Goal: Information Seeking & Learning: Learn about a topic

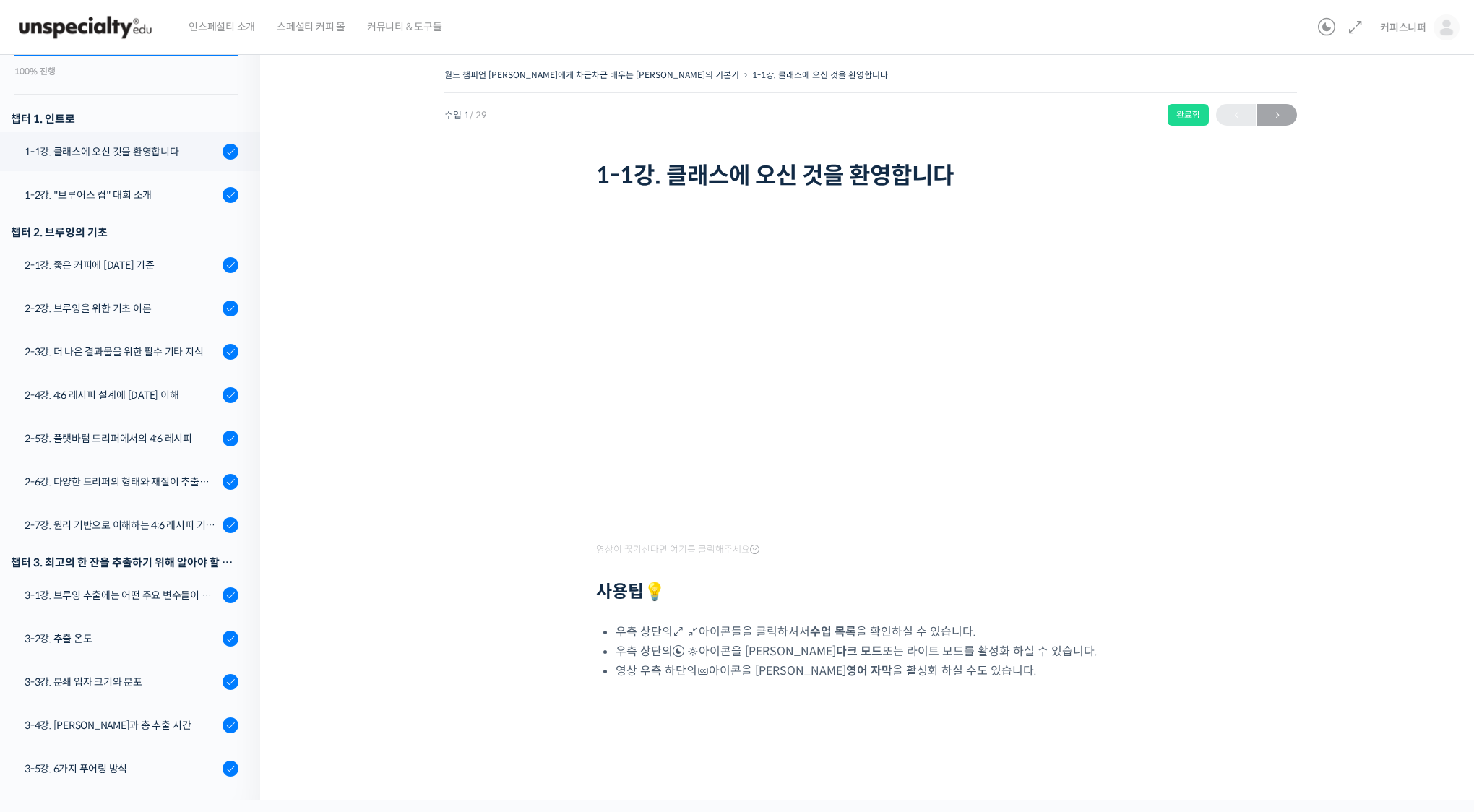
scroll to position [183, 0]
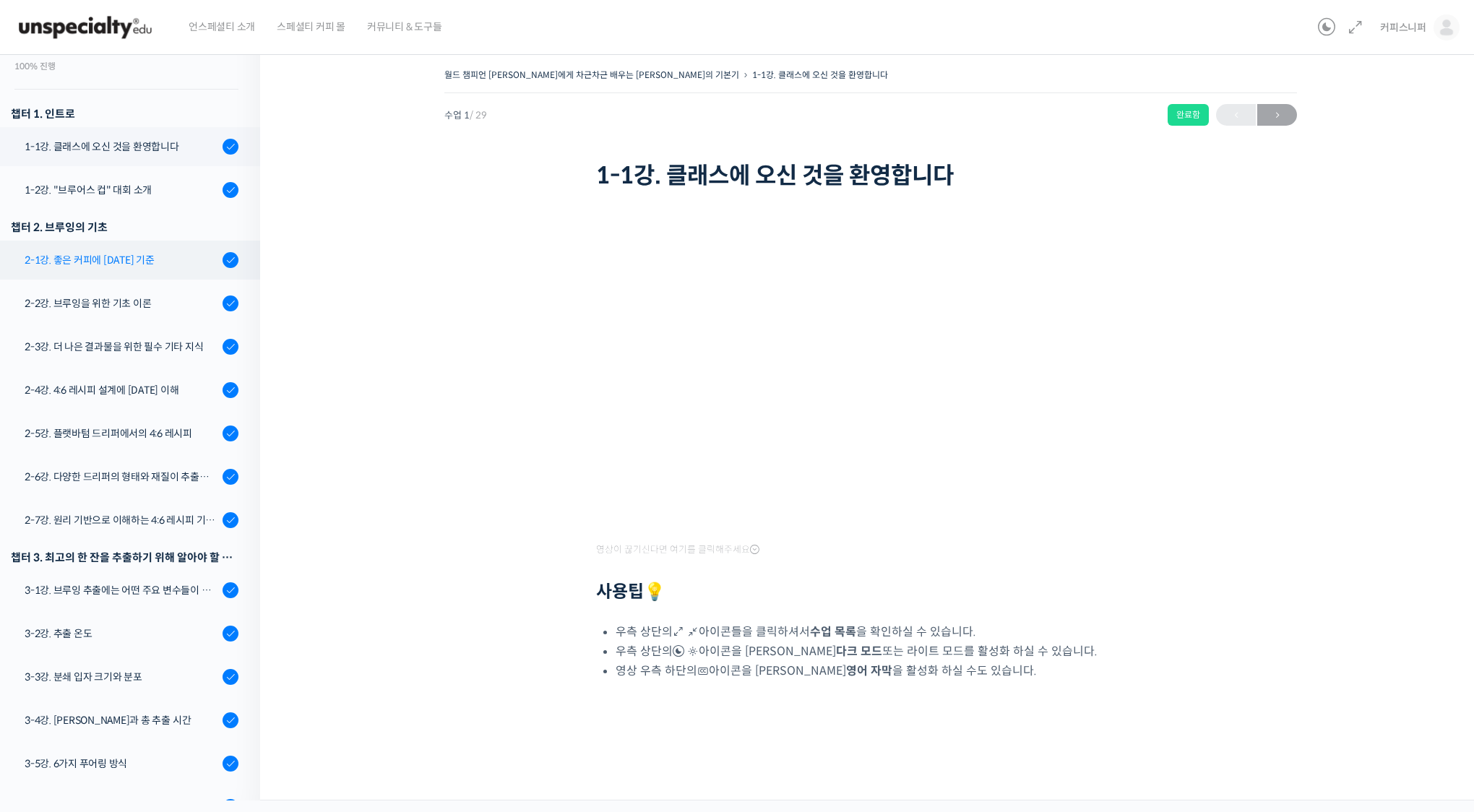
click at [147, 252] on div "2-1강. 좋은 커피에 [DATE] 기준" at bounding box center [121, 260] width 193 height 16
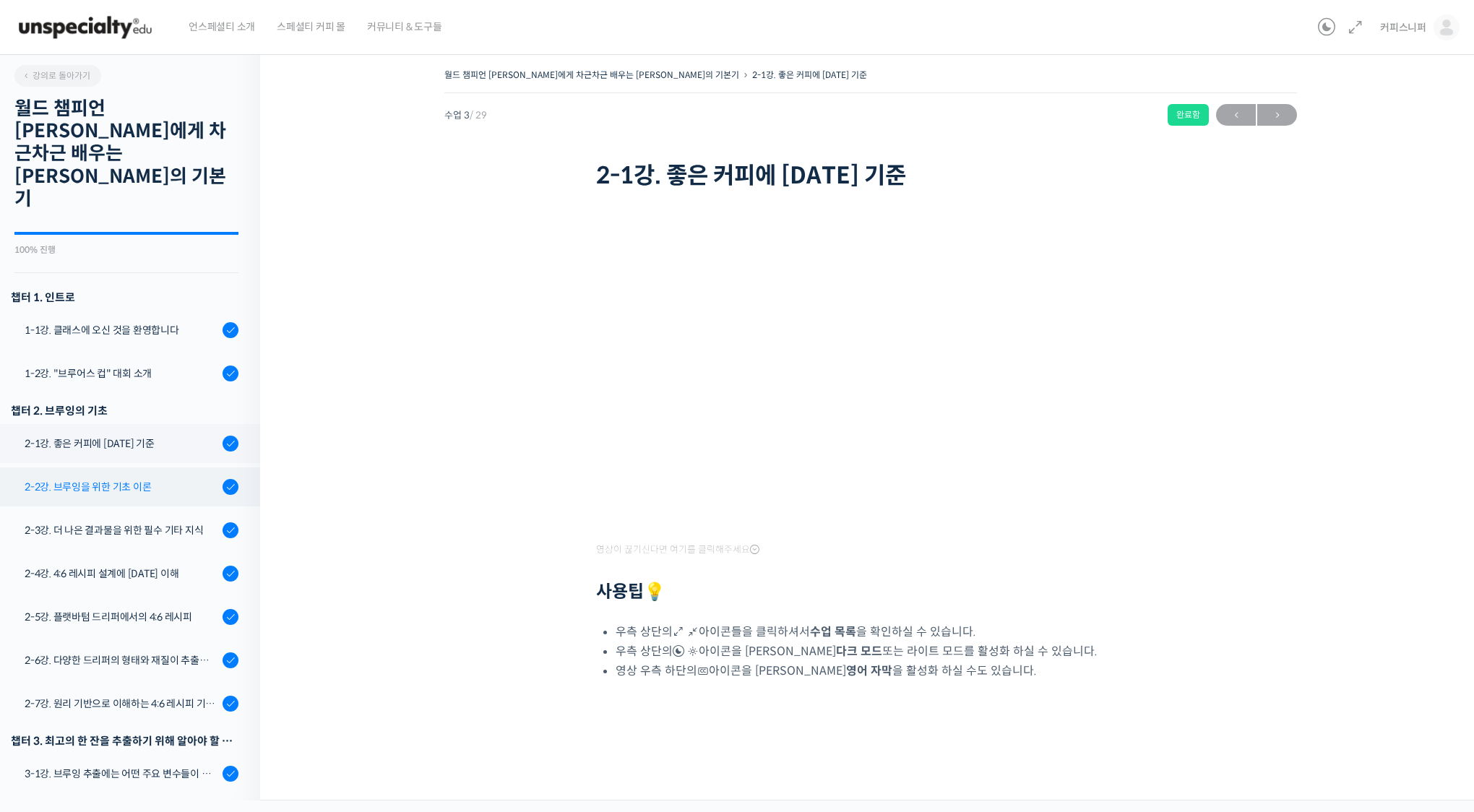
click at [173, 468] on link "2-2강. 브루잉을 위한 기초 이론" at bounding box center [126, 487] width 268 height 39
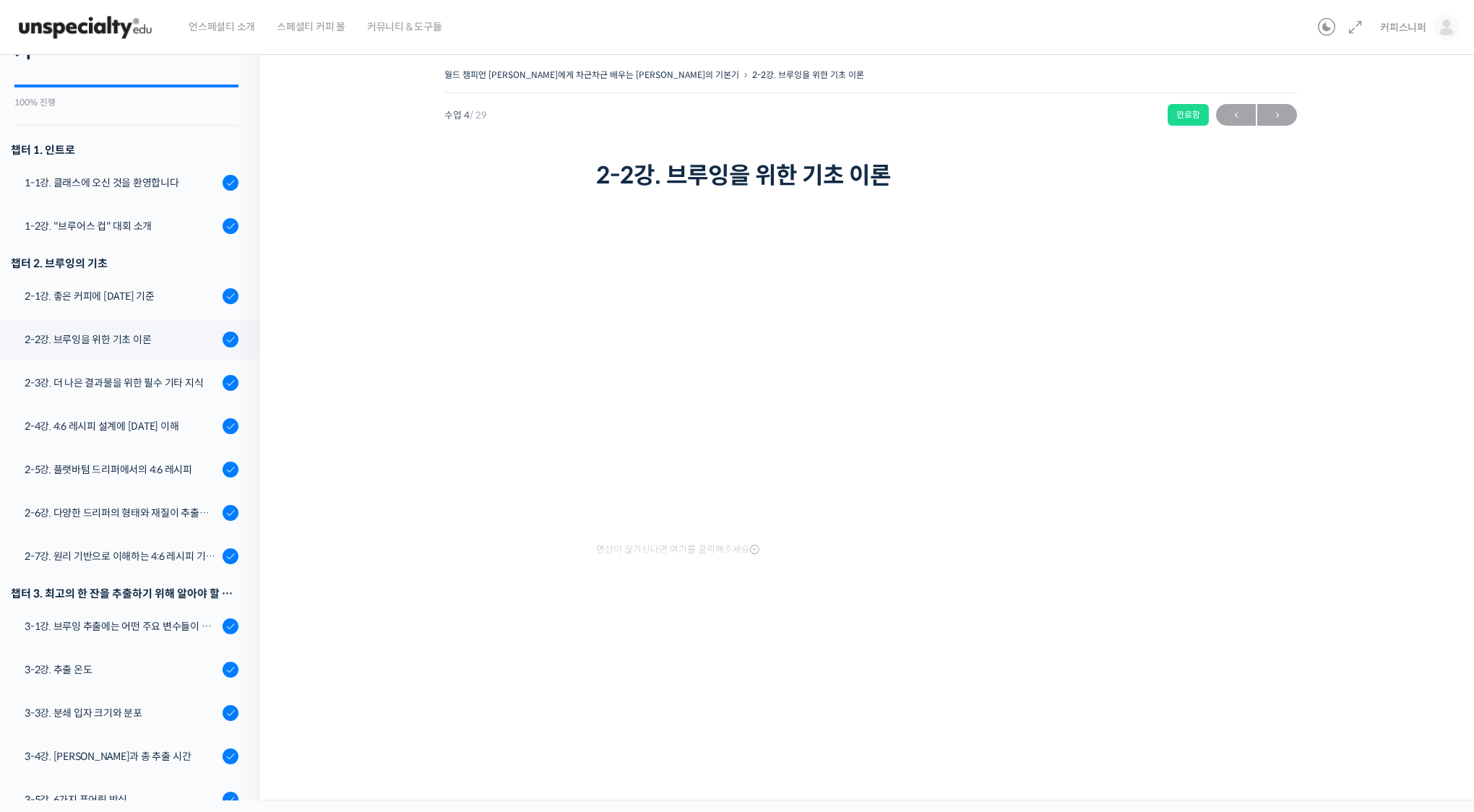
scroll to position [78, 0]
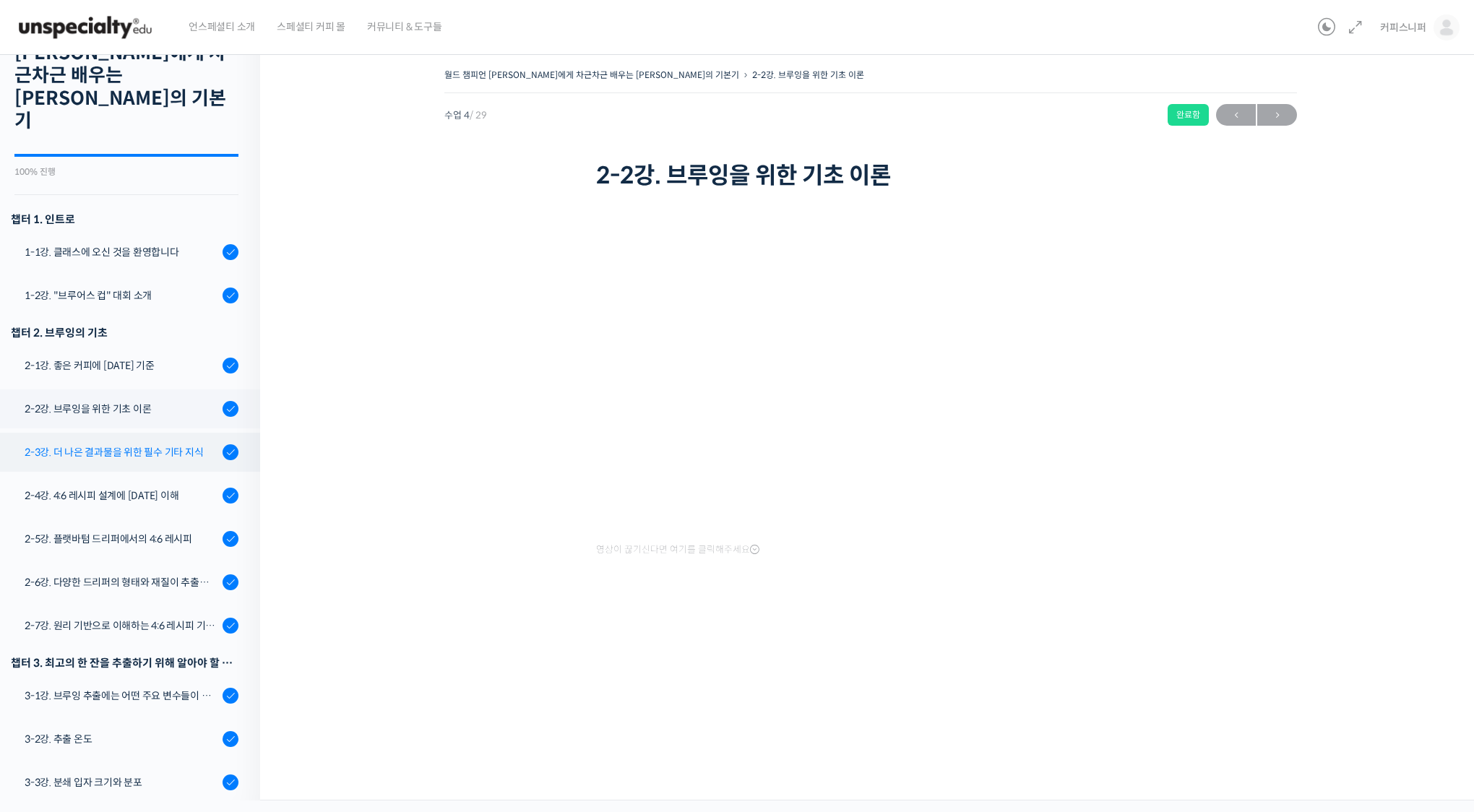
click at [204, 444] on div "2-3강. 더 나은 결과물을 위한 필수 기타 지식" at bounding box center [121, 452] width 193 height 16
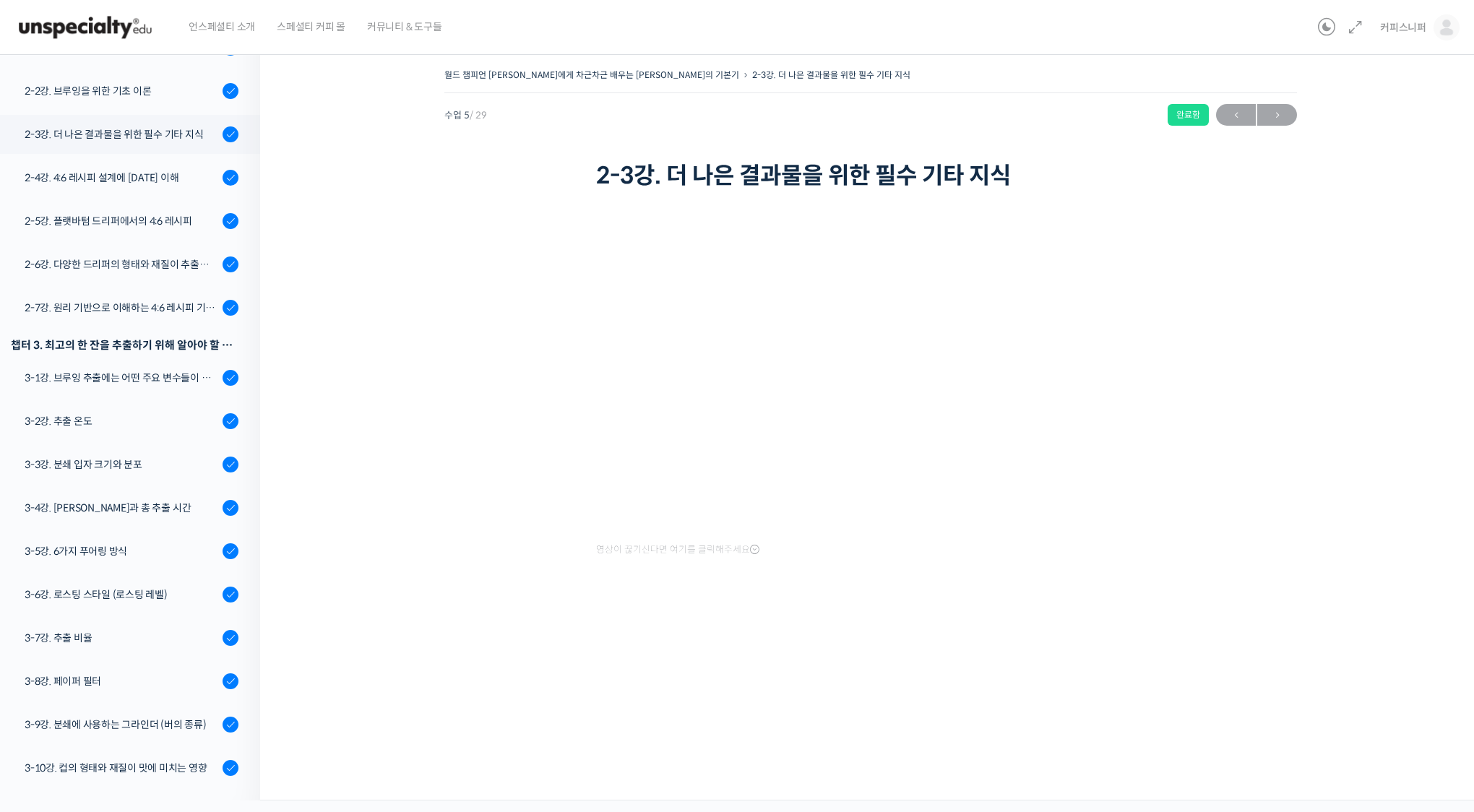
scroll to position [410, 0]
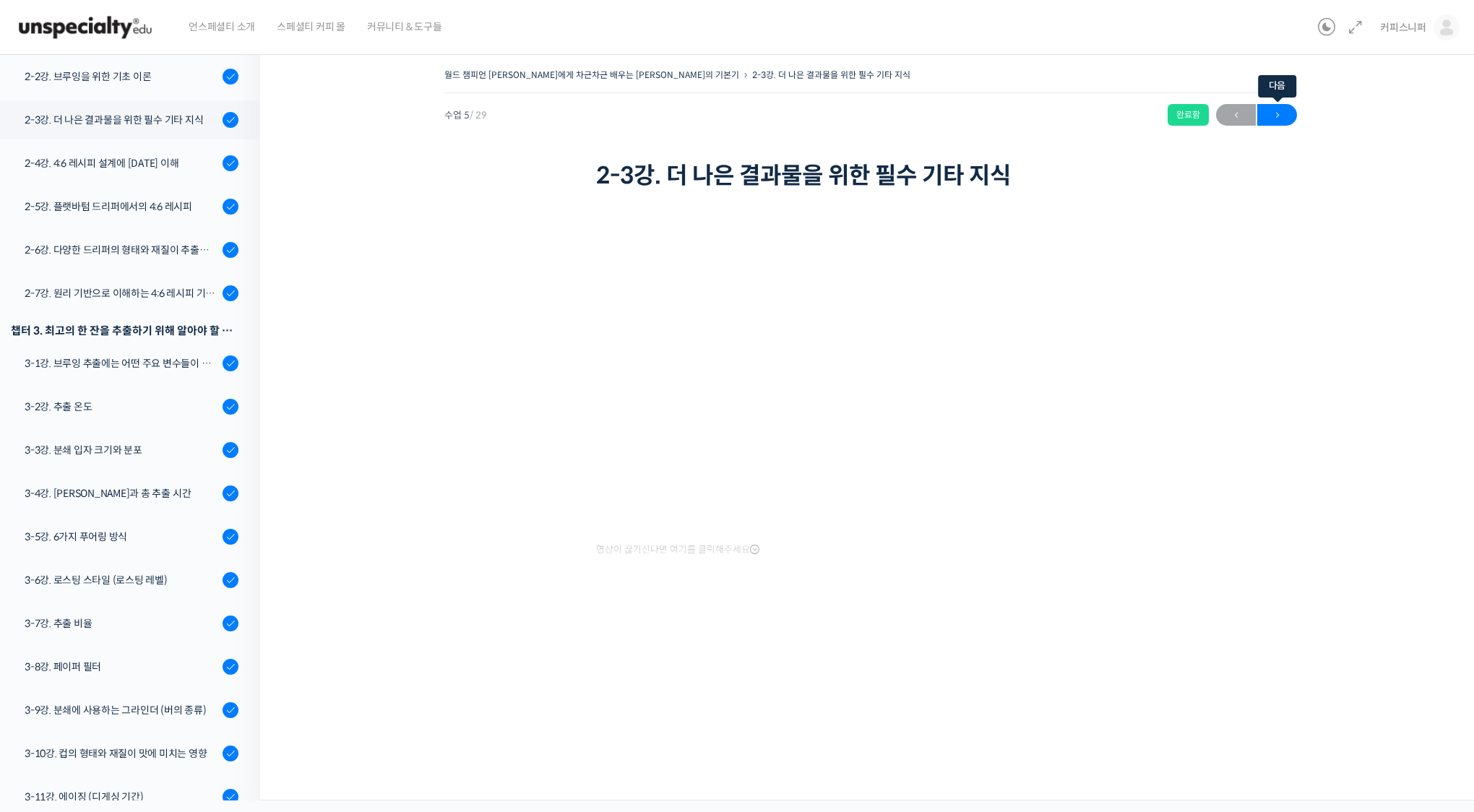
click at [1284, 106] on span "→" at bounding box center [1276, 115] width 40 height 19
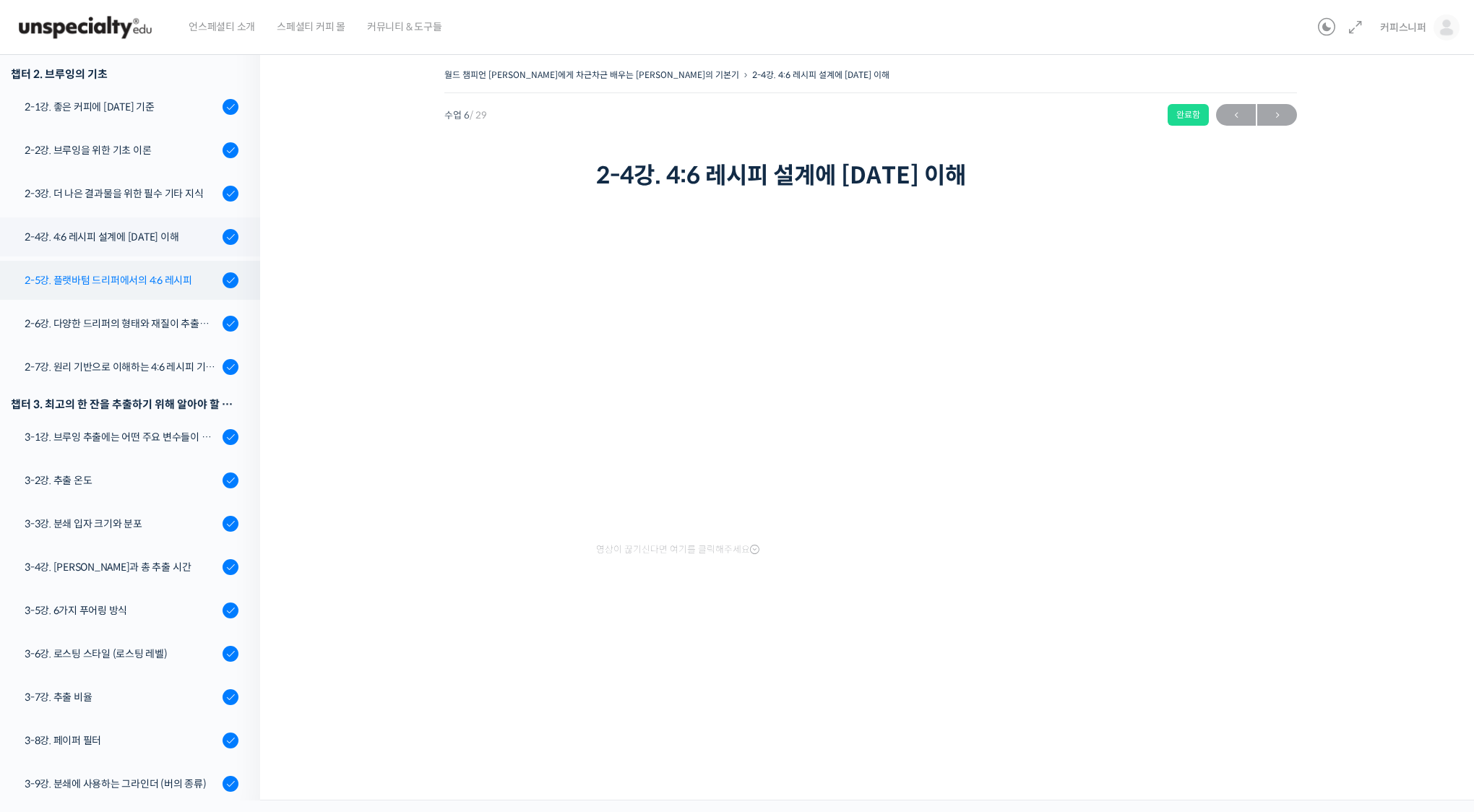
scroll to position [237, 0]
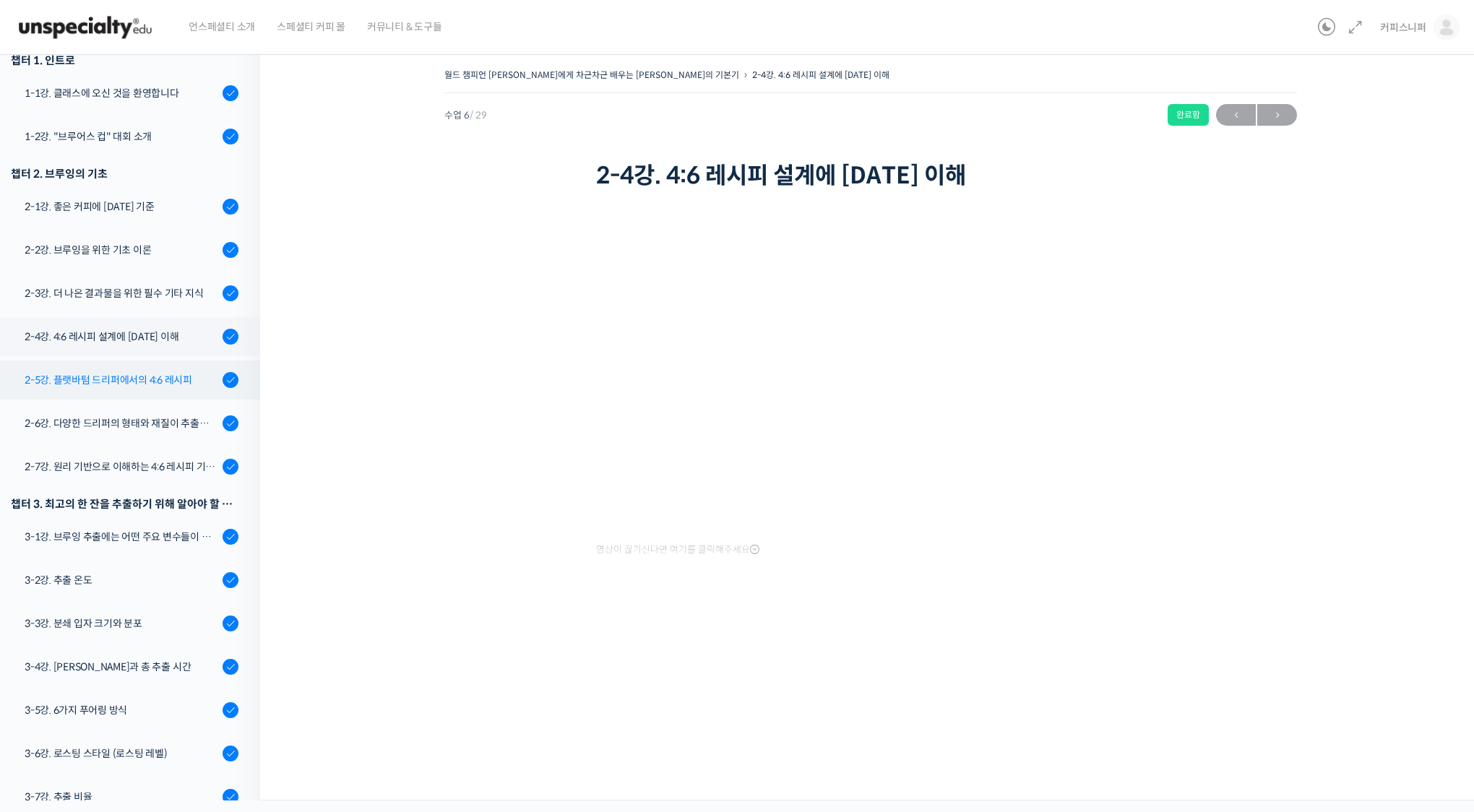
click at [98, 372] on div "2-5강. 플랫바텀 드리퍼에서의 4:6 레시피" at bounding box center [121, 380] width 193 height 16
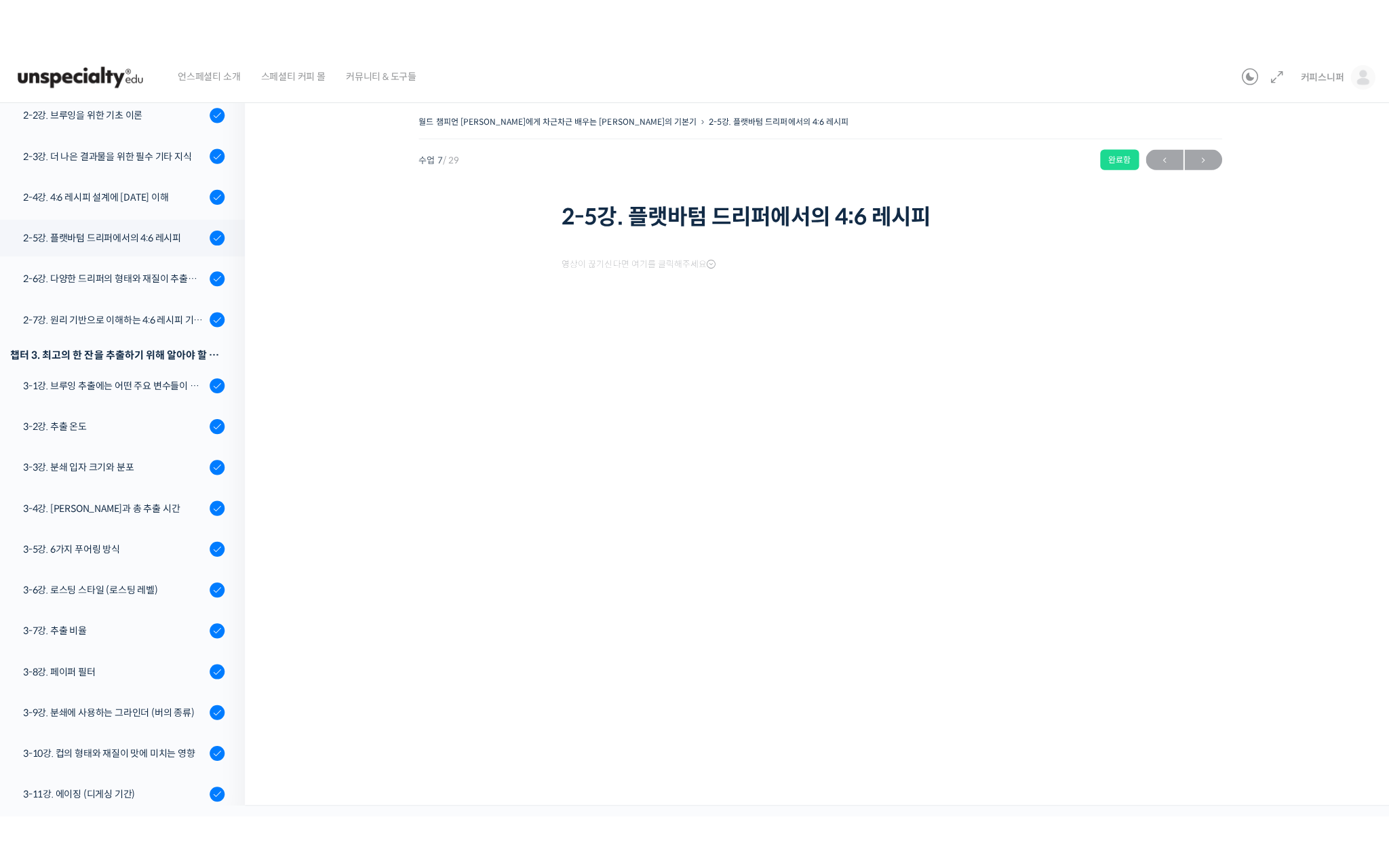
scroll to position [467, 0]
